Goal: Obtain resource: Download file/media

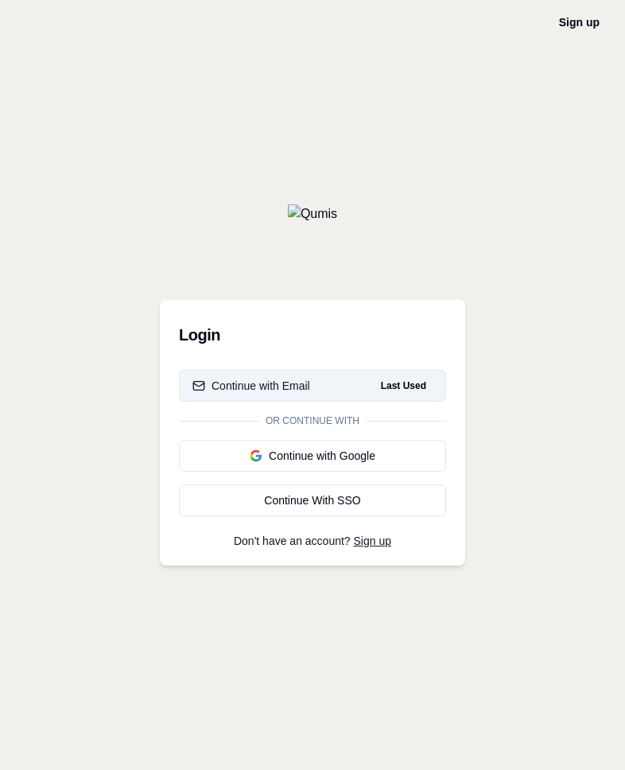
click at [313, 386] on button "Continue with Email Last Used" at bounding box center [312, 386] width 267 height 32
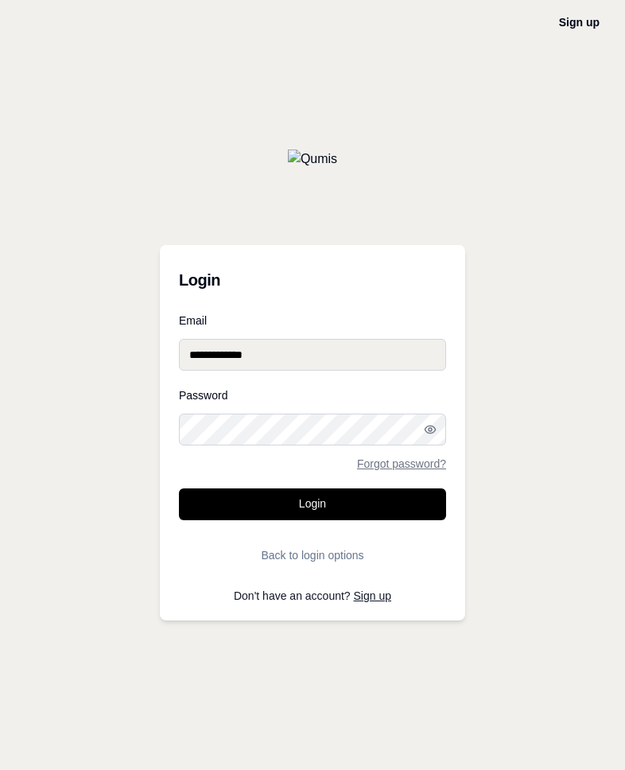
type input "**********"
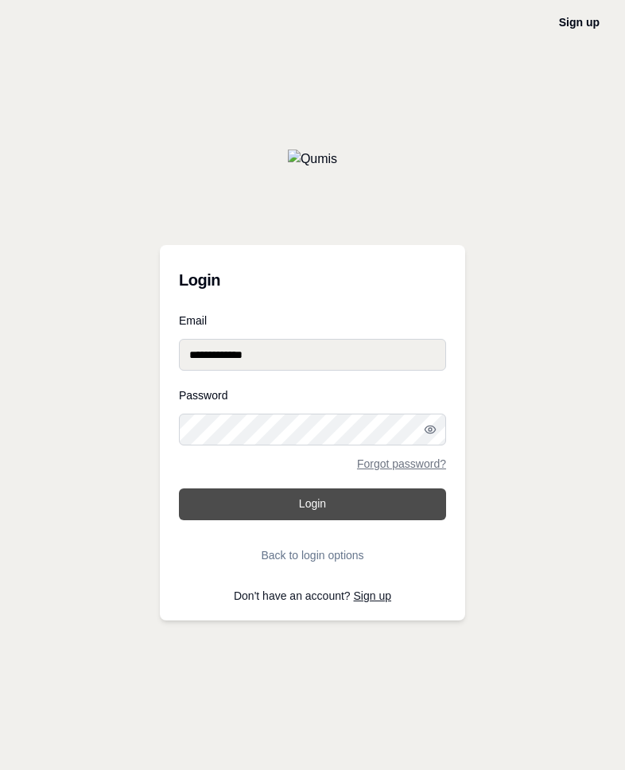
click at [313, 504] on button "Login" at bounding box center [312, 504] width 267 height 32
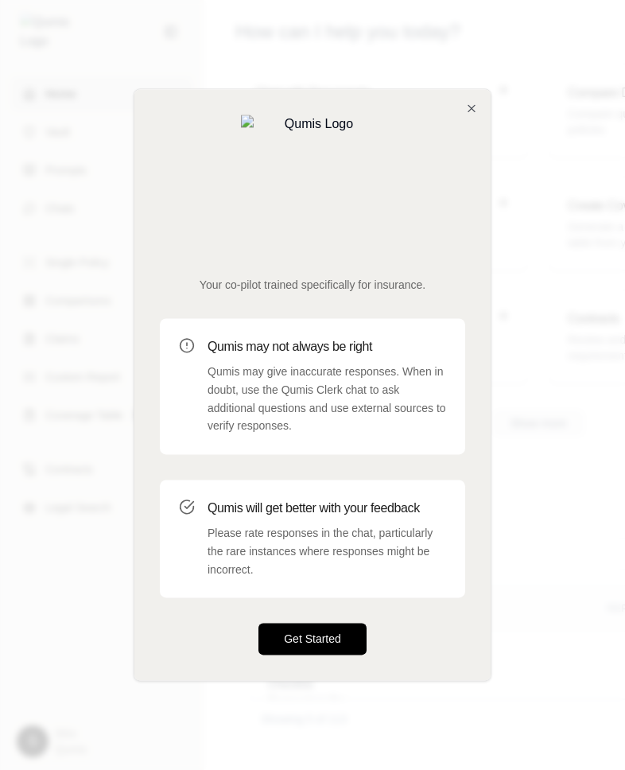
click at [313, 624] on button "Get Started" at bounding box center [312, 640] width 108 height 32
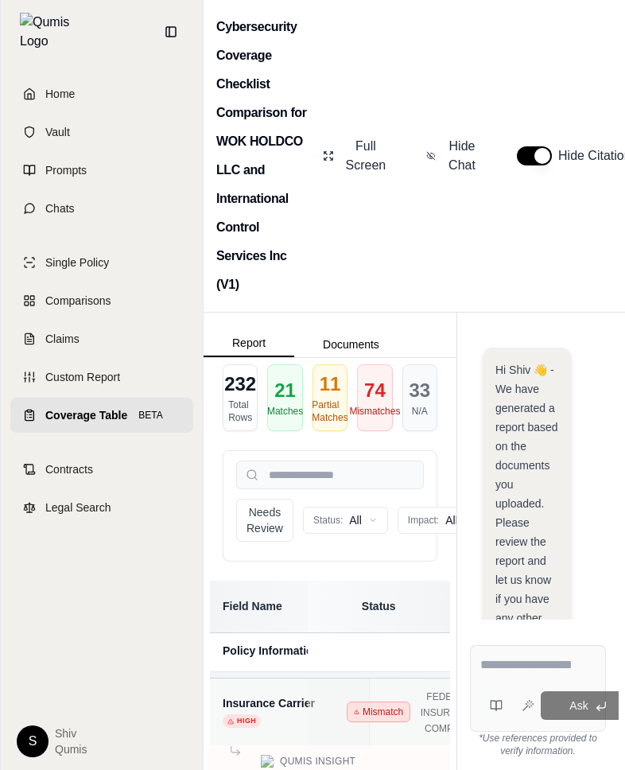
scroll to position [922, 0]
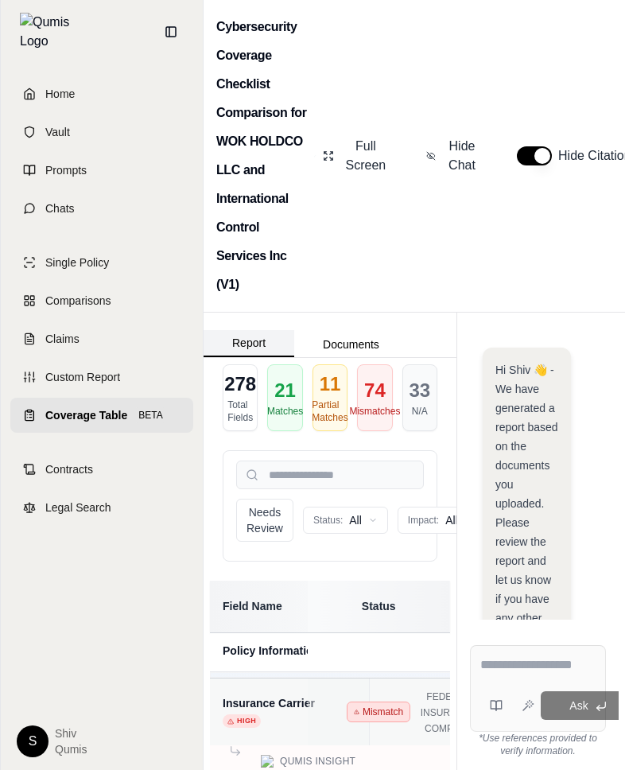
scroll to position [922, 0]
